Goal: Check status: Check status

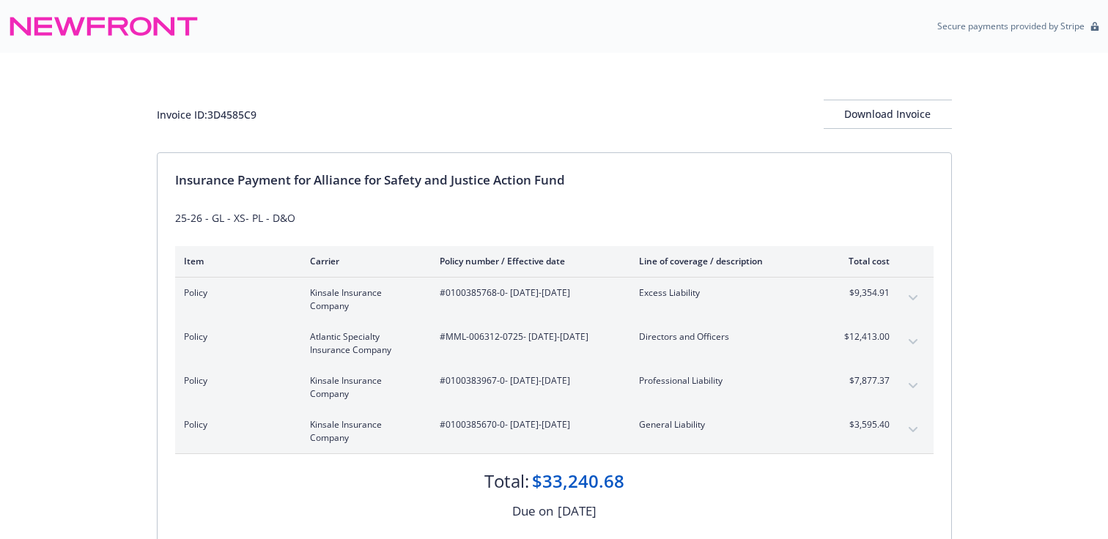
click at [229, 110] on div "Invoice ID: 3D4585C9" at bounding box center [207, 114] width 100 height 15
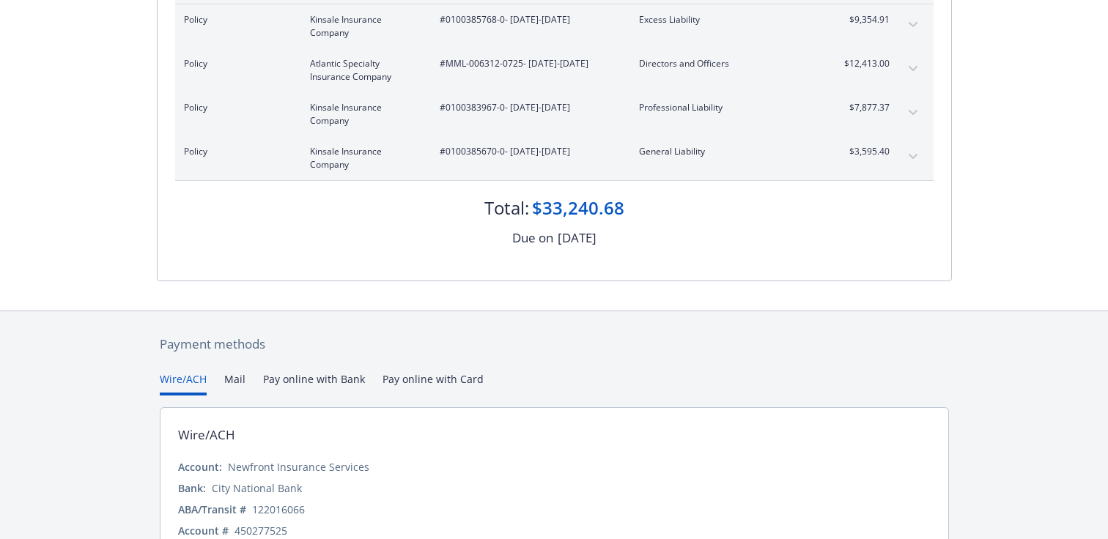
scroll to position [292, 0]
